Goal: Task Accomplishment & Management: Complete application form

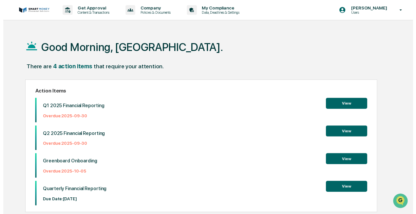
scroll to position [31, 0]
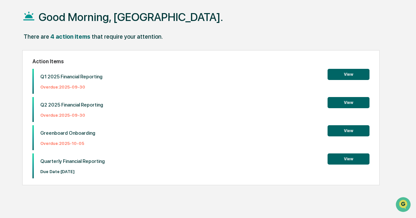
click at [341, 133] on button "View" at bounding box center [348, 130] width 42 height 11
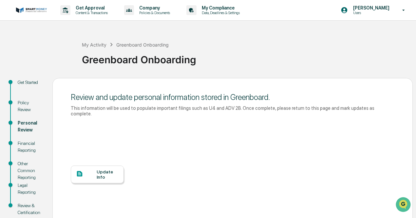
scroll to position [49, 0]
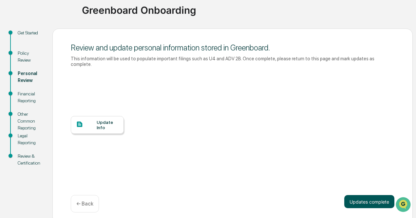
click at [359, 197] on button "Updates complete" at bounding box center [369, 201] width 50 height 13
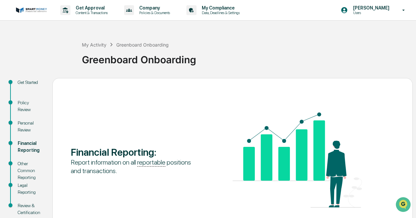
scroll to position [46, 0]
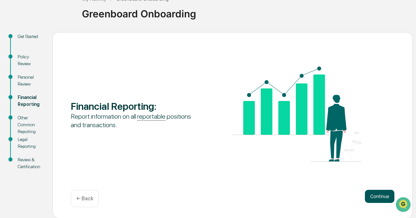
click at [370, 196] on button "Continue" at bounding box center [379, 196] width 29 height 13
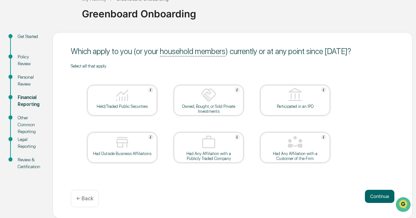
click at [109, 105] on div "Held/Traded Public Securities" at bounding box center [122, 106] width 59 height 5
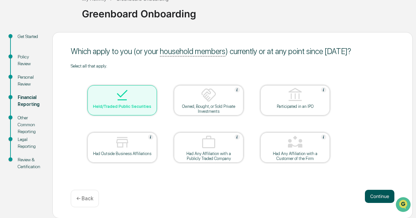
click at [373, 198] on button "Continue" at bounding box center [379, 196] width 29 height 13
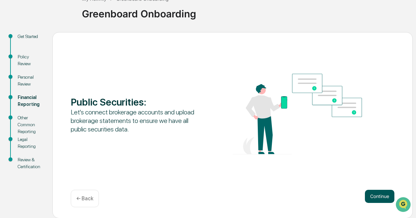
click at [375, 198] on button "Continue" at bounding box center [379, 196] width 29 height 13
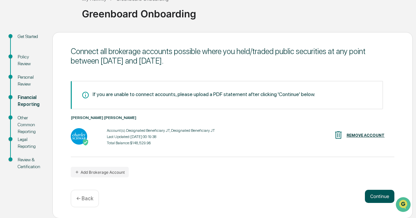
click at [373, 196] on button "Continue" at bounding box center [379, 196] width 29 height 13
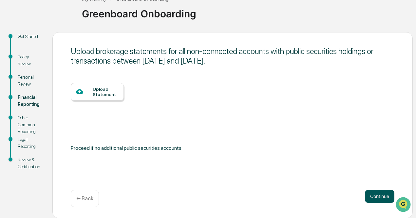
click at [375, 195] on button "Continue" at bounding box center [379, 196] width 29 height 13
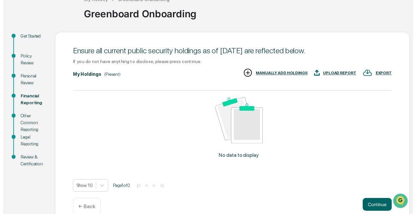
scroll to position [58, 0]
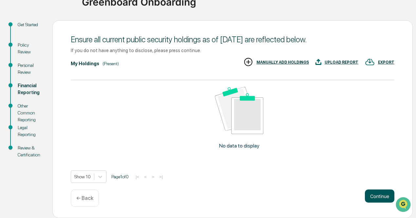
click at [376, 196] on button "Continue" at bounding box center [379, 195] width 29 height 13
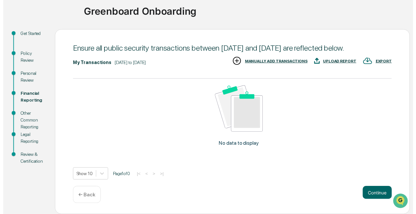
scroll to position [56, 0]
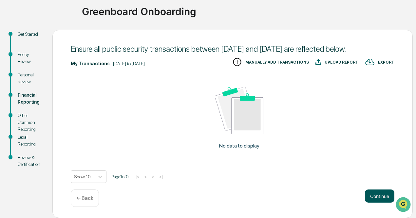
click at [374, 195] on button "Continue" at bounding box center [379, 195] width 29 height 13
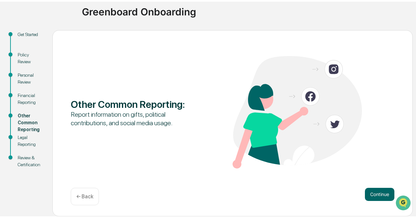
scroll to position [46, 0]
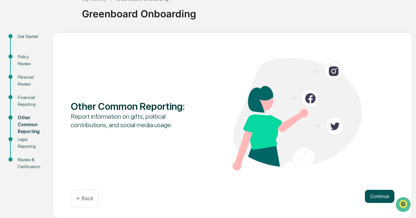
click at [375, 198] on button "Continue" at bounding box center [379, 196] width 29 height 13
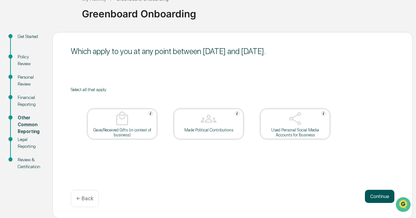
click at [372, 197] on button "Continue" at bounding box center [379, 196] width 29 height 13
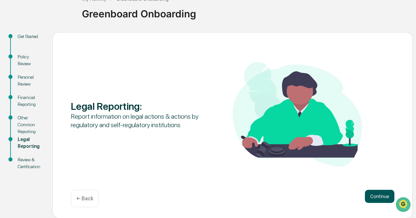
click at [374, 198] on button "Continue" at bounding box center [379, 196] width 29 height 13
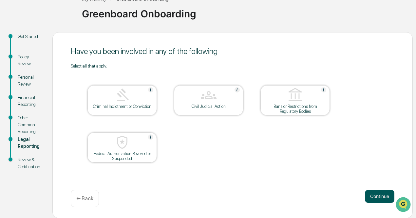
click at [375, 195] on button "Continue" at bounding box center [379, 196] width 29 height 13
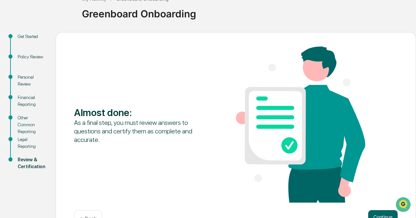
scroll to position [67, 0]
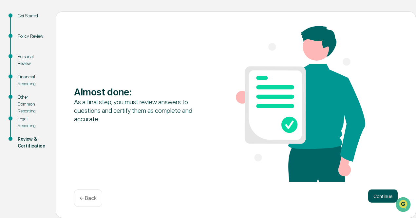
click at [381, 199] on button "Continue" at bounding box center [382, 195] width 29 height 13
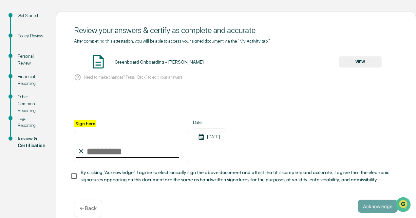
click at [90, 149] on input "Sign here" at bounding box center [131, 146] width 114 height 31
type input "**********"
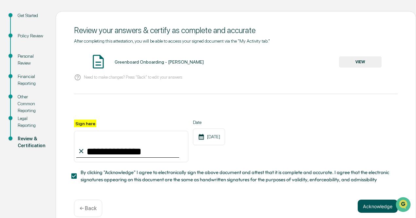
click at [365, 209] on button "Acknowledge" at bounding box center [377, 205] width 40 height 13
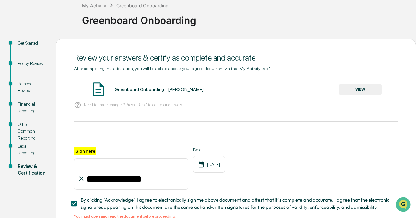
scroll to position [37, 0]
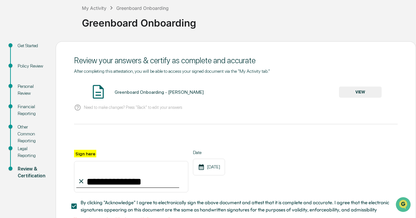
click at [358, 92] on button "VIEW" at bounding box center [360, 91] width 43 height 11
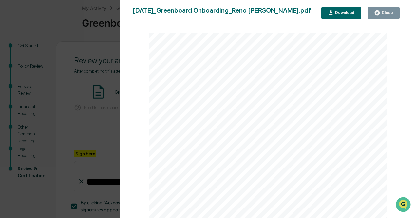
scroll to position [1597, 0]
click at [385, 12] on div "Close" at bounding box center [386, 12] width 13 height 5
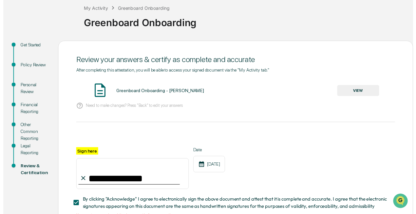
scroll to position [87, 0]
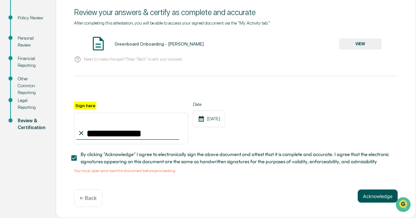
click at [379, 197] on button "Acknowledge" at bounding box center [377, 195] width 40 height 13
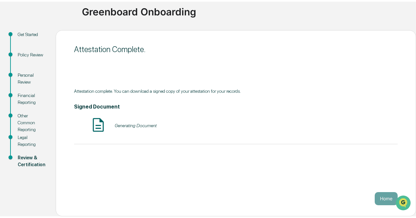
scroll to position [46, 0]
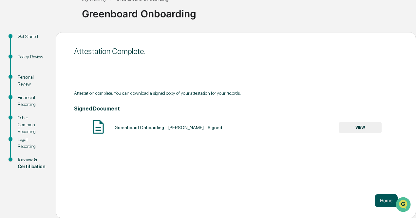
click at [378, 198] on button "Home" at bounding box center [386, 200] width 23 height 13
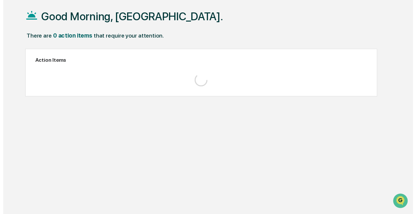
scroll to position [31, 0]
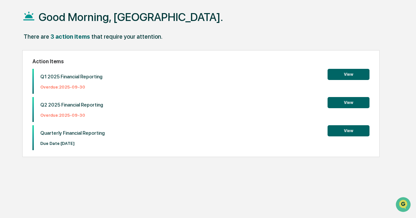
click at [342, 103] on button "View" at bounding box center [348, 102] width 42 height 11
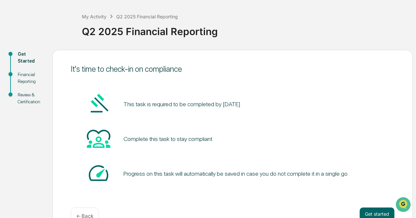
scroll to position [46, 0]
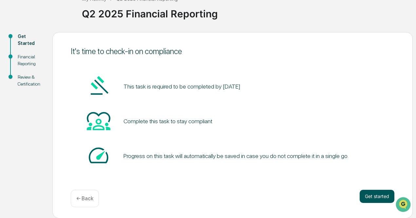
click at [369, 196] on button "Get started" at bounding box center [376, 196] width 35 height 13
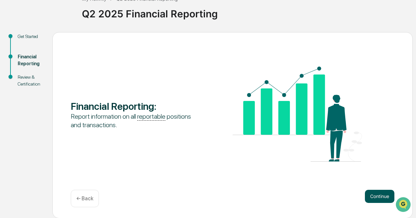
click at [371, 199] on button "Continue" at bounding box center [379, 196] width 29 height 13
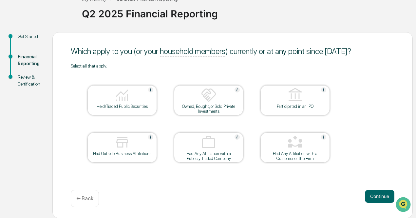
click at [118, 101] on img at bounding box center [122, 95] width 16 height 16
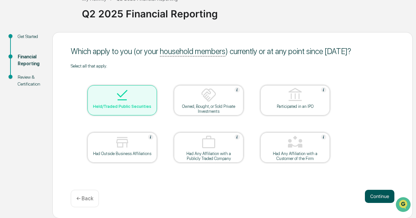
click at [375, 192] on button "Continue" at bounding box center [379, 196] width 29 height 13
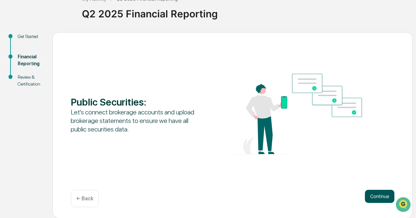
click at [376, 197] on button "Continue" at bounding box center [379, 196] width 29 height 13
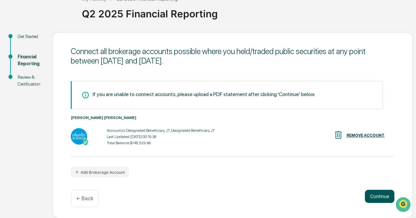
click at [378, 197] on button "Continue" at bounding box center [379, 196] width 29 height 13
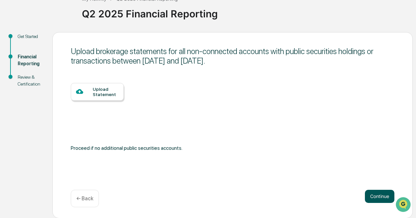
click at [378, 196] on button "Continue" at bounding box center [379, 196] width 29 height 13
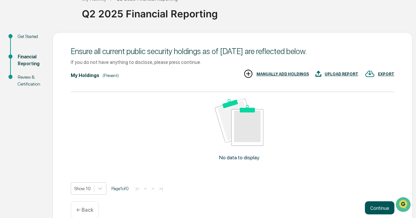
click at [378, 205] on button "Continue" at bounding box center [379, 207] width 29 height 13
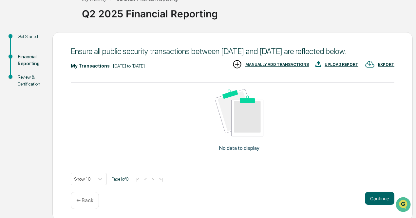
scroll to position [48, 0]
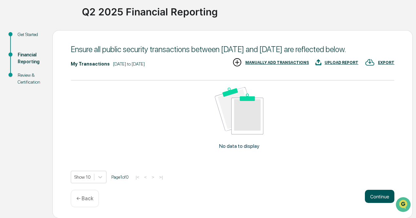
click at [382, 198] on button "Continue" at bounding box center [379, 196] width 29 height 13
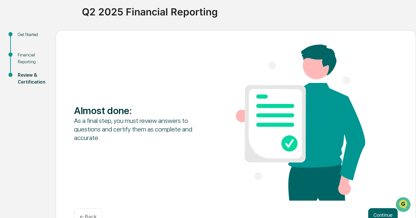
scroll to position [67, 0]
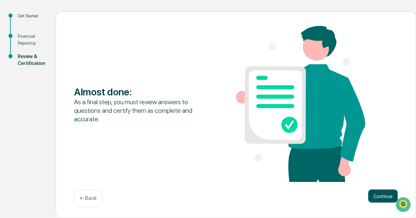
click at [381, 197] on button "Continue" at bounding box center [382, 195] width 29 height 13
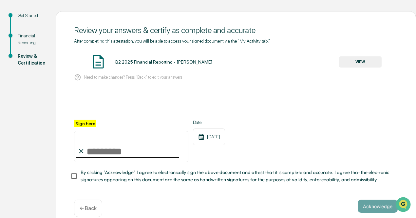
click at [355, 64] on button "VIEW" at bounding box center [360, 61] width 43 height 11
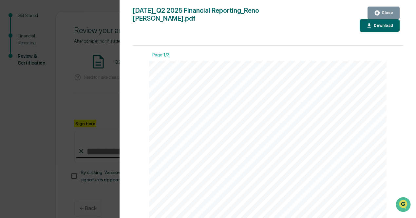
click at [382, 14] on div "Close" at bounding box center [386, 12] width 13 height 5
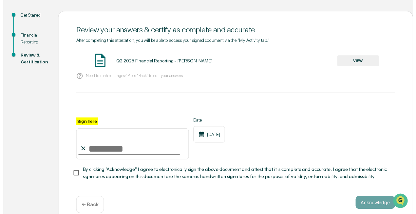
scroll to position [79, 0]
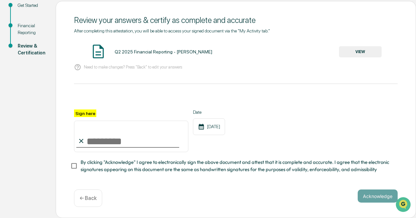
click at [88, 142] on input "Sign here" at bounding box center [131, 135] width 114 height 31
type input "**********"
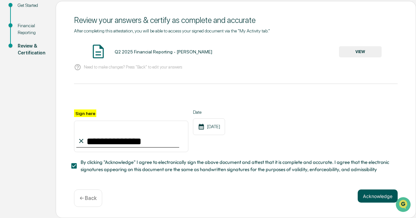
click at [363, 194] on button "Acknowledge" at bounding box center [377, 195] width 40 height 13
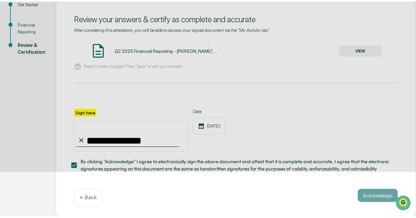
scroll to position [46, 0]
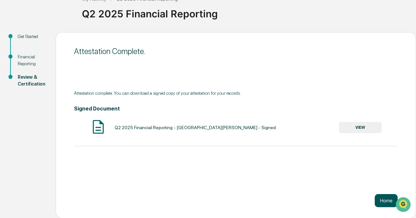
click at [389, 200] on button "Home" at bounding box center [386, 200] width 23 height 13
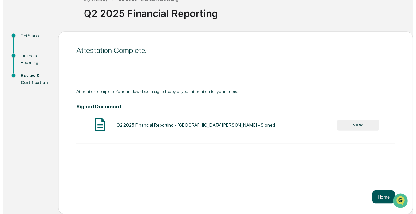
scroll to position [31, 0]
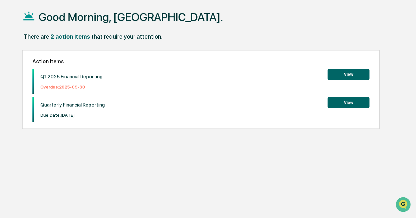
click at [342, 77] on button "View" at bounding box center [348, 74] width 42 height 11
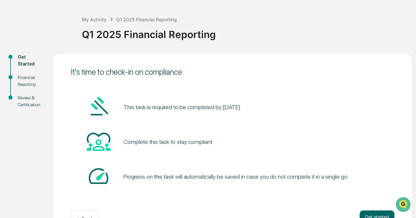
scroll to position [46, 0]
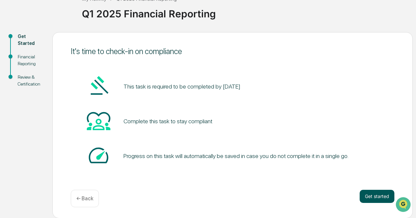
click at [366, 192] on button "Get started" at bounding box center [376, 196] width 35 height 13
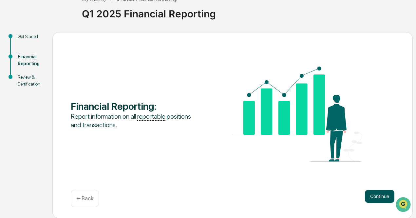
click at [375, 195] on button "Continue" at bounding box center [379, 196] width 29 height 13
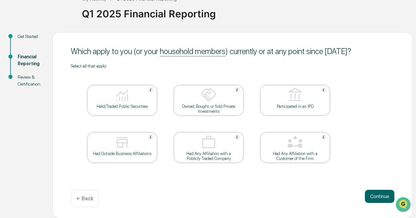
click at [126, 101] on img at bounding box center [122, 95] width 16 height 16
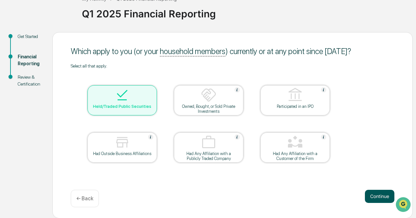
click at [379, 196] on button "Continue" at bounding box center [379, 196] width 29 height 13
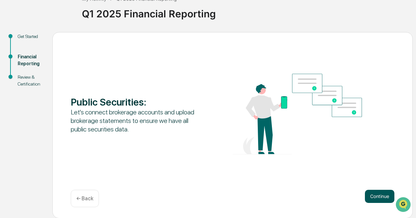
click at [374, 197] on button "Continue" at bounding box center [379, 196] width 29 height 13
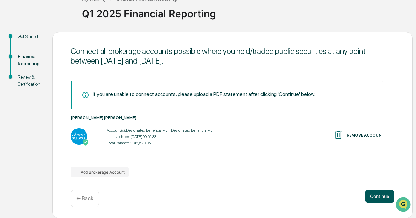
click at [374, 197] on button "Continue" at bounding box center [379, 196] width 29 height 13
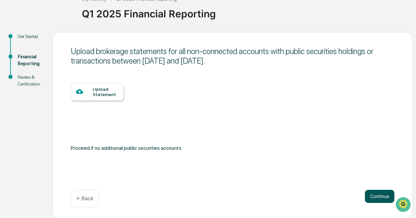
click at [374, 197] on button "Continue" at bounding box center [379, 196] width 29 height 13
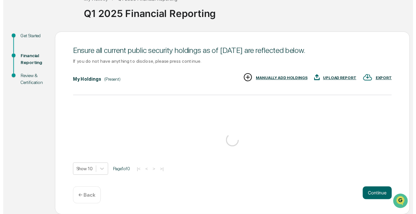
scroll to position [58, 0]
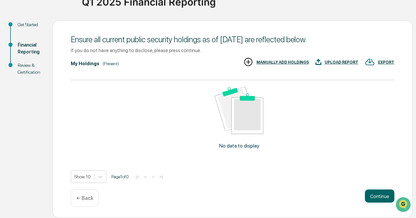
click at [374, 197] on button "Continue" at bounding box center [379, 195] width 29 height 13
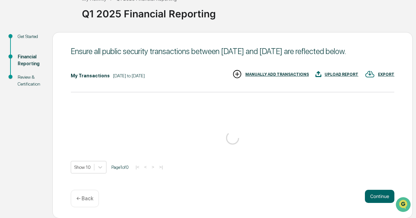
scroll to position [57, 0]
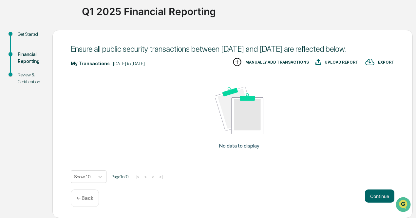
click at [374, 197] on button "Continue" at bounding box center [379, 195] width 29 height 13
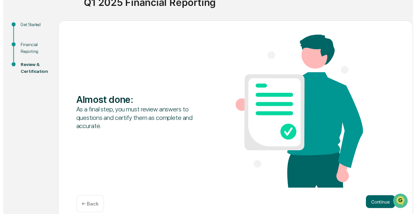
scroll to position [67, 0]
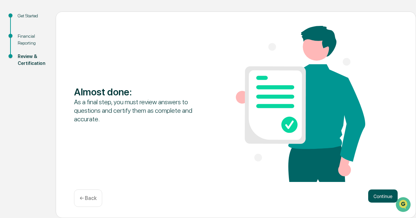
click at [380, 198] on button "Continue" at bounding box center [382, 195] width 29 height 13
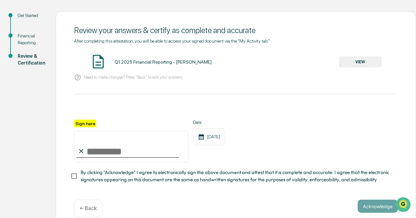
click at [354, 64] on button "VIEW" at bounding box center [360, 61] width 43 height 11
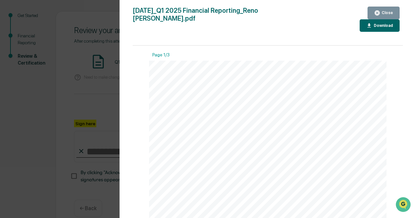
click at [375, 8] on button "Close" at bounding box center [383, 13] width 32 height 13
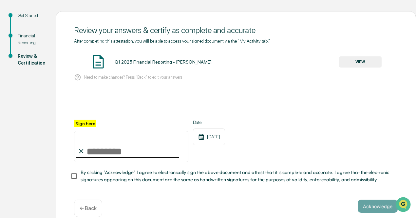
click at [95, 150] on input "Sign here" at bounding box center [131, 146] width 114 height 31
type input "**********"
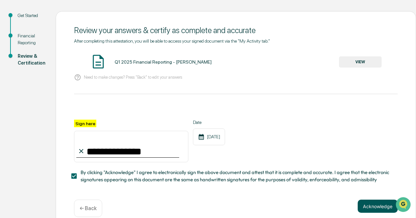
click at [369, 209] on button "Acknowledge" at bounding box center [377, 205] width 40 height 13
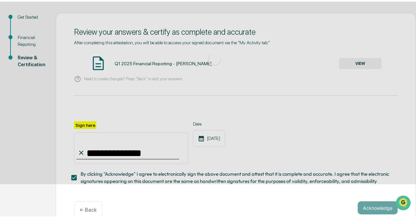
scroll to position [46, 0]
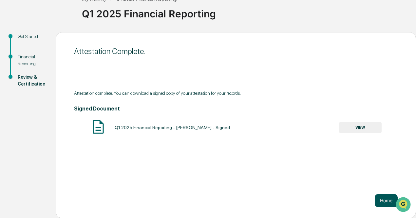
click at [378, 200] on button "Home" at bounding box center [386, 200] width 23 height 13
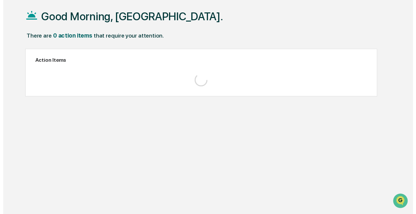
scroll to position [31, 0]
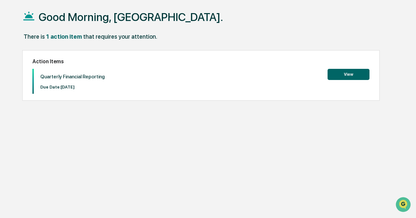
click at [344, 75] on button "View" at bounding box center [348, 74] width 42 height 11
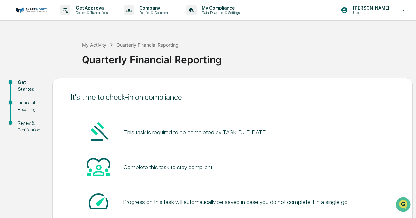
scroll to position [46, 0]
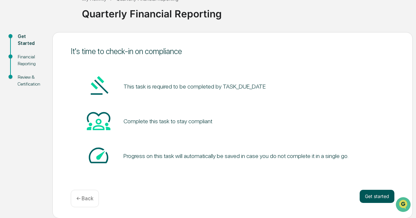
click at [366, 196] on button "Get started" at bounding box center [376, 196] width 35 height 13
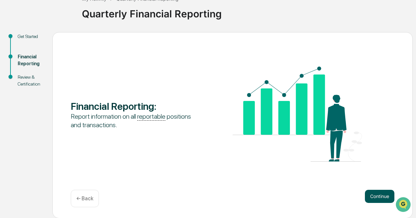
click at [374, 194] on button "Continue" at bounding box center [379, 196] width 29 height 13
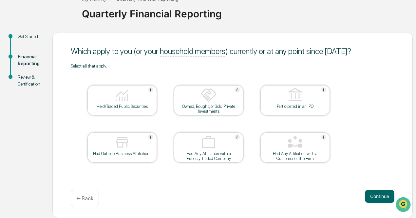
click at [131, 101] on div at bounding box center [121, 95] width 65 height 17
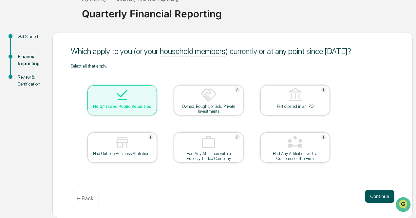
click at [378, 197] on button "Continue" at bounding box center [379, 196] width 29 height 13
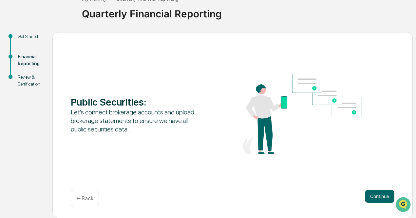
click at [378, 197] on button "Continue" at bounding box center [379, 196] width 29 height 13
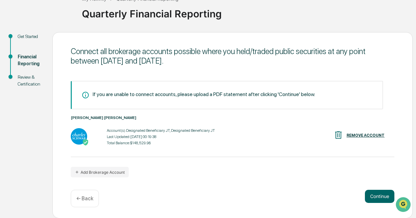
click at [378, 197] on button "Continue" at bounding box center [379, 196] width 29 height 13
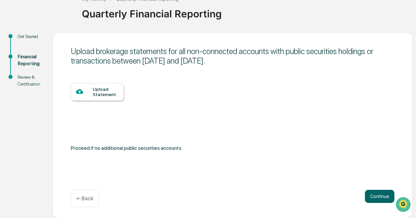
click at [378, 197] on button "Continue" at bounding box center [379, 196] width 29 height 13
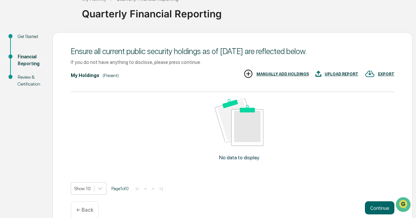
scroll to position [58, 0]
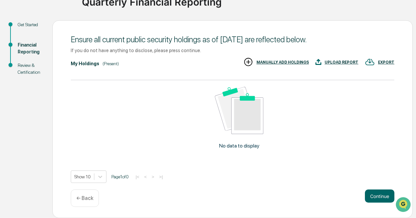
click at [378, 197] on button "Continue" at bounding box center [379, 195] width 29 height 13
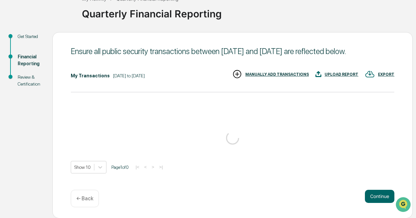
scroll to position [57, 0]
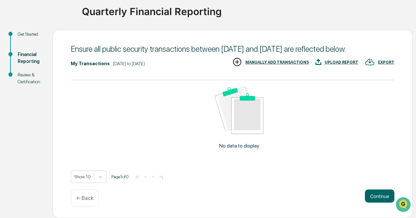
click at [378, 197] on button "Continue" at bounding box center [379, 195] width 29 height 13
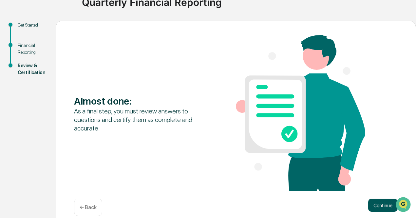
click at [381, 206] on button "Continue" at bounding box center [382, 204] width 29 height 13
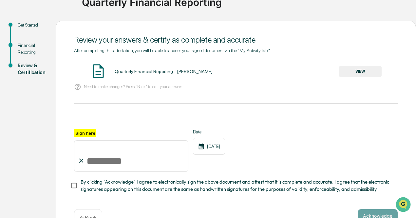
click at [357, 77] on button "VIEW" at bounding box center [360, 71] width 43 height 11
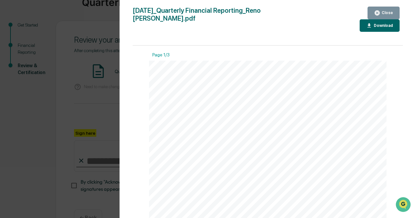
click at [381, 12] on div "Close" at bounding box center [386, 12] width 13 height 5
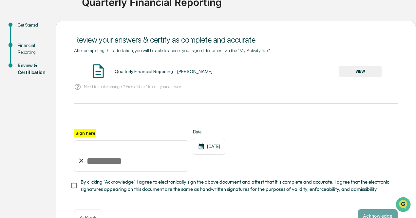
click at [104, 161] on input "Sign here" at bounding box center [131, 155] width 114 height 31
type input "**********"
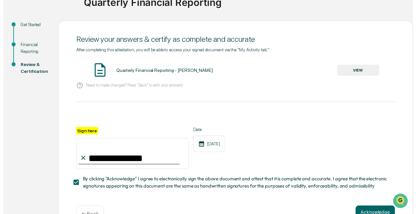
scroll to position [79, 0]
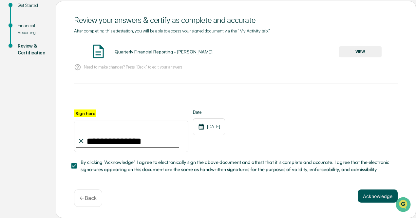
click at [369, 196] on button "Acknowledge" at bounding box center [377, 195] width 40 height 13
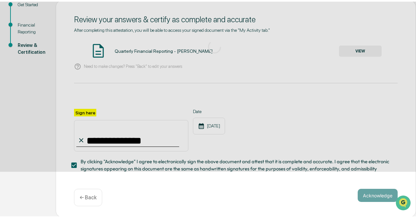
scroll to position [46, 0]
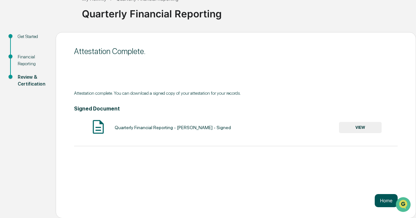
click at [384, 201] on button "Home" at bounding box center [386, 200] width 23 height 13
